Goal: Communication & Community: Answer question/provide support

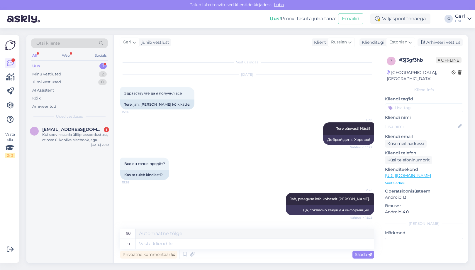
scroll to position [33, 0]
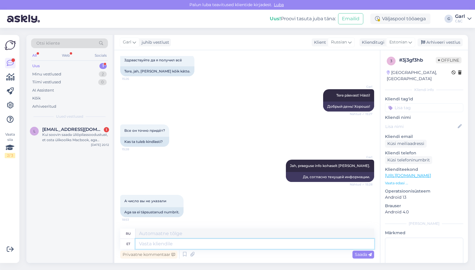
click at [193, 246] on textarea at bounding box center [255, 244] width 239 height 10
drag, startPoint x: 171, startPoint y: 200, endPoint x: 150, endPoint y: 201, distance: 20.5
click at [150, 201] on div "А число вы не указали 18:53" at bounding box center [151, 201] width 63 height 12
copy span "указали"
click at [164, 243] on textarea "m" at bounding box center [255, 244] width 239 height 10
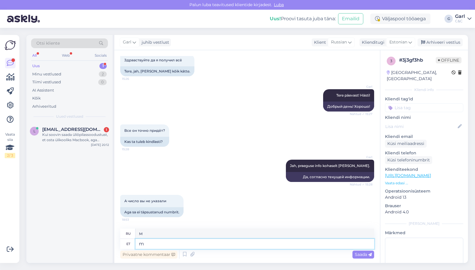
drag, startPoint x: 174, startPoint y: 243, endPoint x: 135, endPoint y: 241, distance: 39.4
click at [134, 241] on div "et m" at bounding box center [247, 244] width 254 height 10
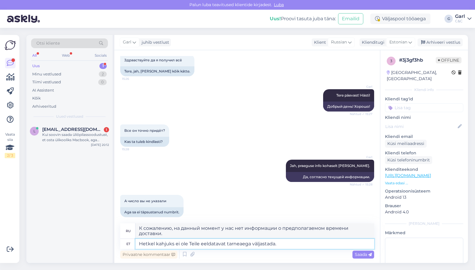
type textarea "Hetkel kahjuks ei ole Teile eeldatavat tarneaega väljastada."
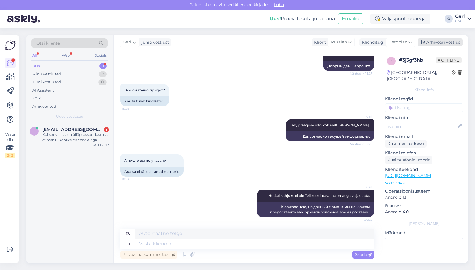
click at [443, 44] on div "Arhiveeri vestlus" at bounding box center [440, 42] width 45 height 8
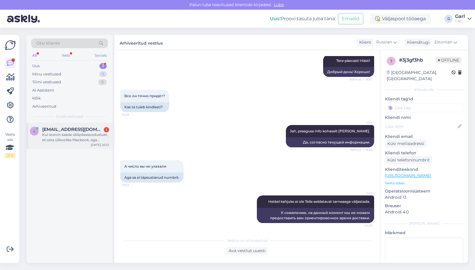
click at [84, 128] on span "[EMAIL_ADDRESS][DOMAIN_NAME]" at bounding box center [72, 129] width 61 height 5
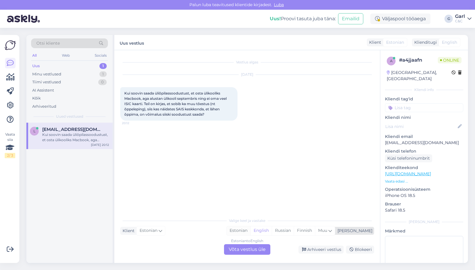
click at [261, 226] on div "Estonian English Russian Finnish Muu" at bounding box center [280, 230] width 109 height 9
click at [251, 229] on div "Estonian" at bounding box center [239, 230] width 24 height 9
click at [246, 245] on div "Estonian to Estonian Võta vestlus üle" at bounding box center [247, 249] width 46 height 11
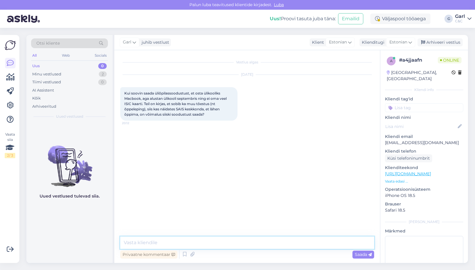
click at [246, 241] on textarea at bounding box center [247, 242] width 254 height 12
paste textarea "ga õpetaja saab töötamist ja õpilane õppimist tõendava dokumendi alla laadida l…"
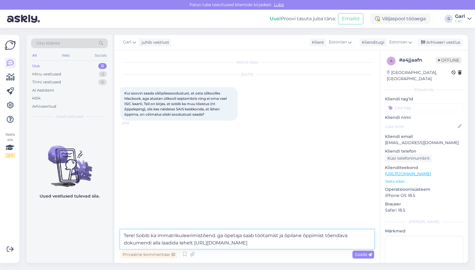
click at [217, 235] on textarea "Tere! Sobib ka immatrikuleerimistõend. ga õpetaja saab töötamist ja õpilane õpp…" at bounding box center [247, 238] width 254 height 19
drag, startPoint x: 285, startPoint y: 235, endPoint x: 218, endPoint y: 234, distance: 67.8
click at [217, 234] on textarea "Tere! Sobib ka immatrikuleerimistõend. Iga õpetaja saab töötamist ja õpilane õp…" at bounding box center [247, 238] width 254 height 19
click at [237, 236] on textarea "Tere! Sobib ka immatrikuleerimistõend. Õpilane õppimist tõendava dokumendi alla…" at bounding box center [247, 238] width 254 height 19
type textarea "Tere! Sobib ka immatrikuleerimistõend. Õpilane saab õppimist tõendava dokumendi…"
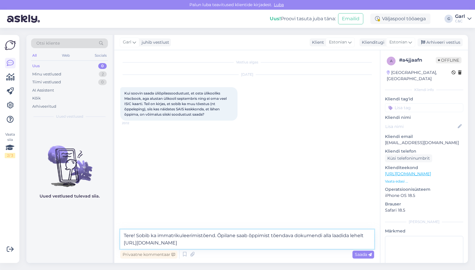
click at [254, 243] on textarea "Tere! Sobib ka immatrikuleerimistõend. Õpilane saab õppimist tõendava dokumendi…" at bounding box center [247, 238] width 254 height 19
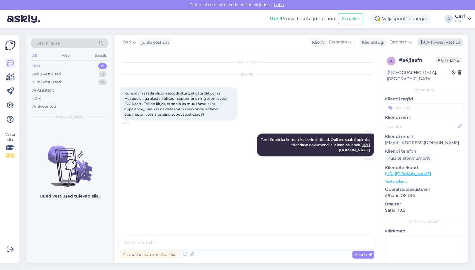
click at [443, 42] on div "Arhiveeri vestlus" at bounding box center [440, 42] width 45 height 8
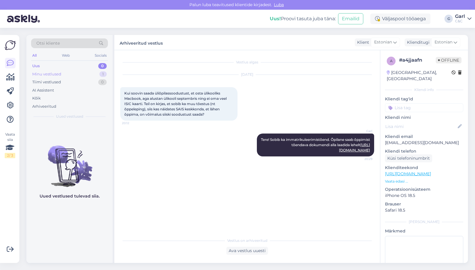
click at [97, 72] on div "Minu vestlused 1" at bounding box center [69, 74] width 77 height 8
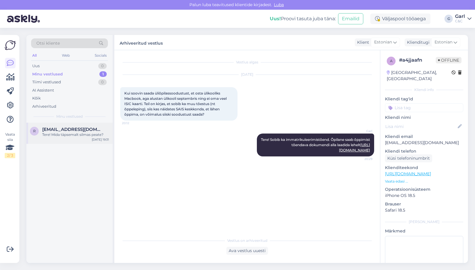
click at [80, 128] on span "[EMAIL_ADDRESS][DOMAIN_NAME]" at bounding box center [72, 129] width 61 height 5
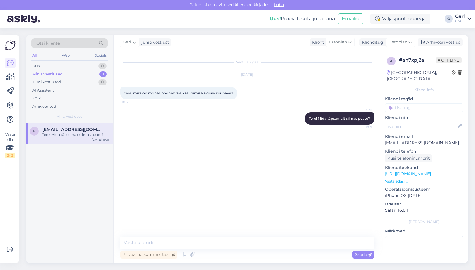
click at [449, 38] on div "Garl juhib vestlust Klient [DEMOGRAPHIC_DATA] Klienditugi Estonian Arhiveeri ve…" at bounding box center [291, 42] width 354 height 15
click at [448, 41] on div "Arhiveeri vestlus" at bounding box center [440, 42] width 45 height 8
